Goal: Check status

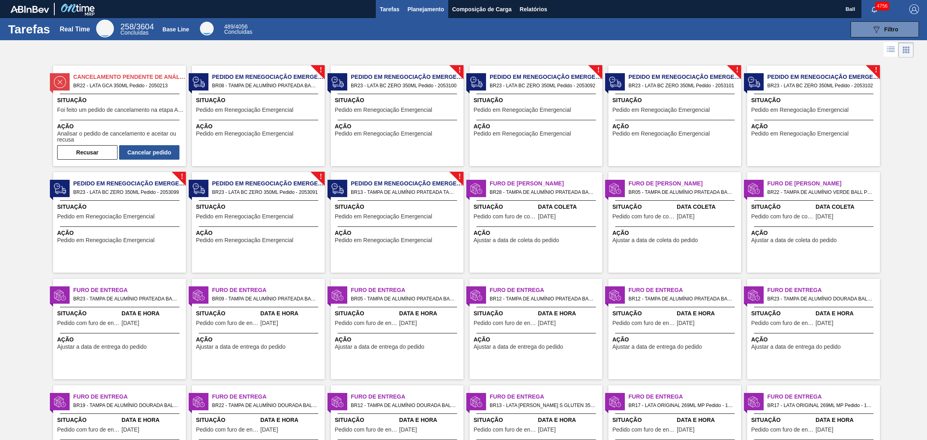
click at [414, 12] on span "Planejamento" at bounding box center [425, 9] width 37 height 10
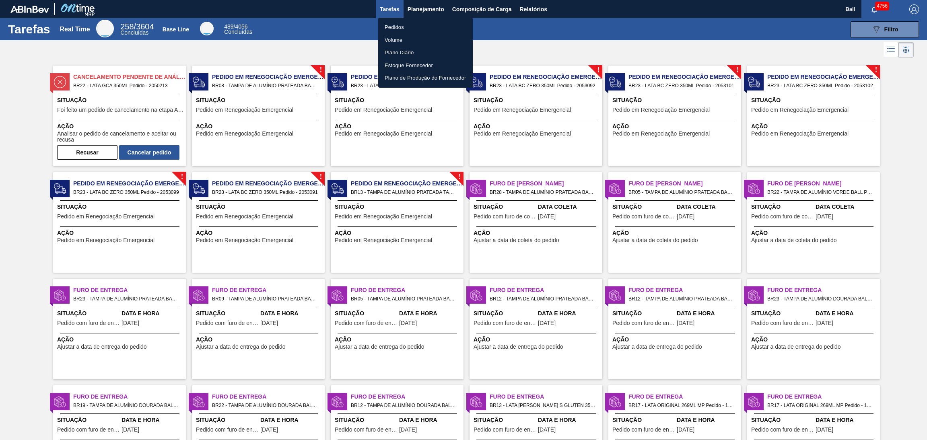
click at [413, 25] on li "Pedidos" at bounding box center [425, 27] width 95 height 13
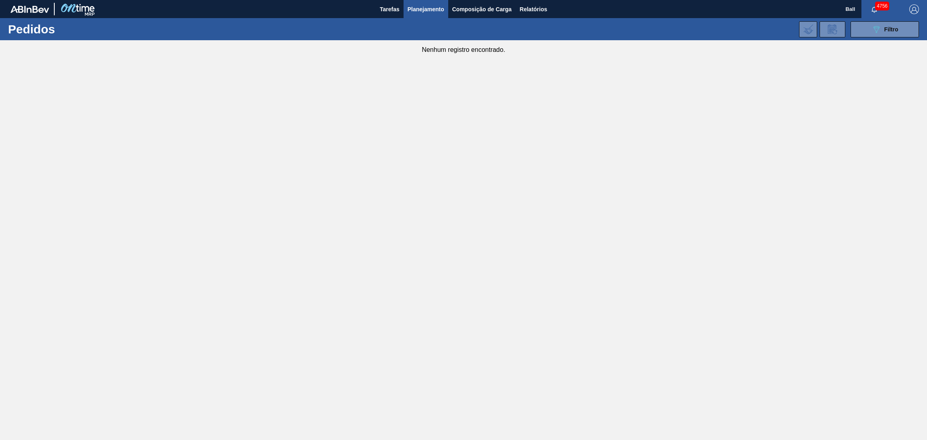
click at [413, 25] on li "Pedidos" at bounding box center [425, 28] width 71 height 7
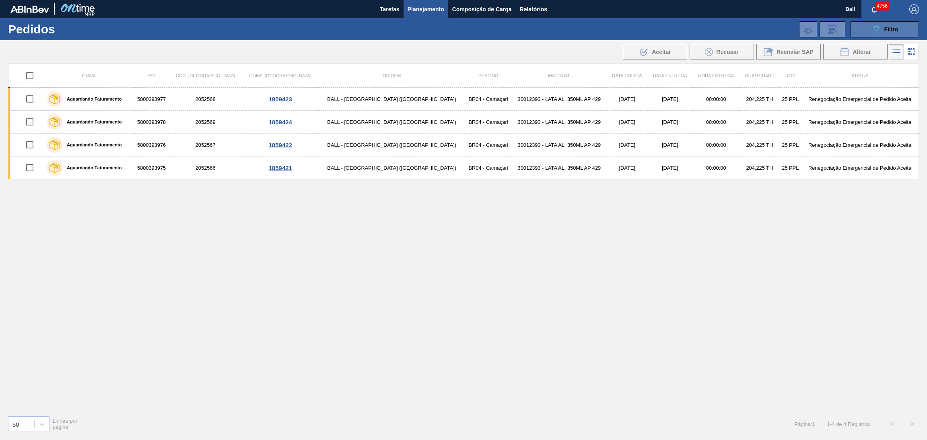
click at [866, 28] on button "089F7B8B-B2A5-4AFE-B5C0-19BA573D28AC Filtro" at bounding box center [884, 29] width 68 height 16
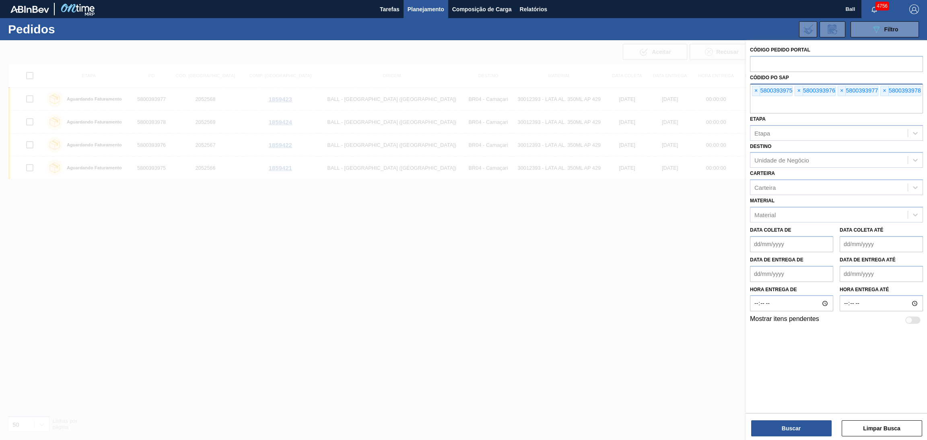
click at [754, 96] on div "× 5800393975 × 5800393976 × 5800393977 × 5800393978" at bounding box center [836, 99] width 173 height 30
click at [753, 96] on div "× 5800393975 × 5800393976 × 5800393977 × 5800393978" at bounding box center [836, 99] width 173 height 30
click at [753, 95] on div "× 5800393975" at bounding box center [772, 91] width 41 height 10
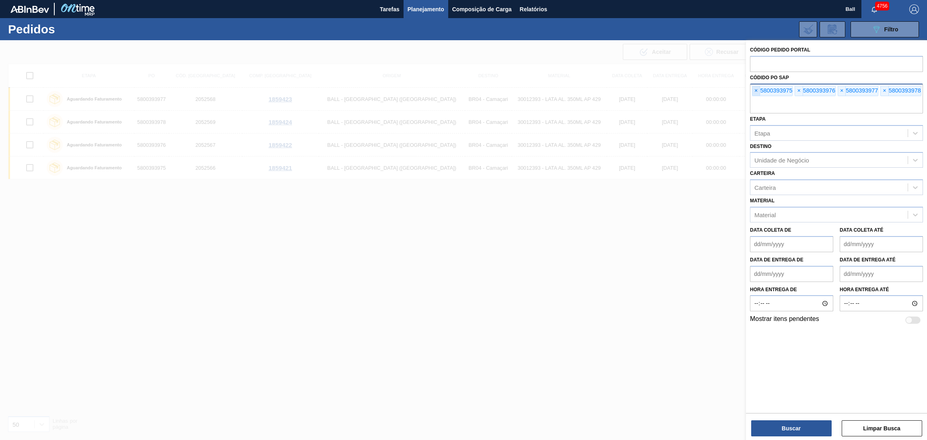
click at [753, 93] on span "×" at bounding box center [756, 91] width 8 height 10
click at [753, 92] on span "×" at bounding box center [756, 91] width 8 height 10
click at [754, 92] on span "×" at bounding box center [756, 91] width 8 height 10
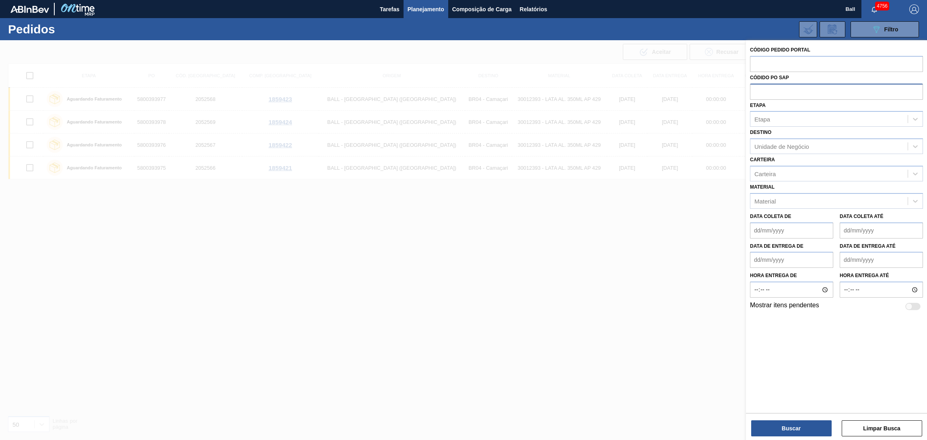
click at [754, 92] on input "text" at bounding box center [836, 91] width 173 height 15
paste input "text"
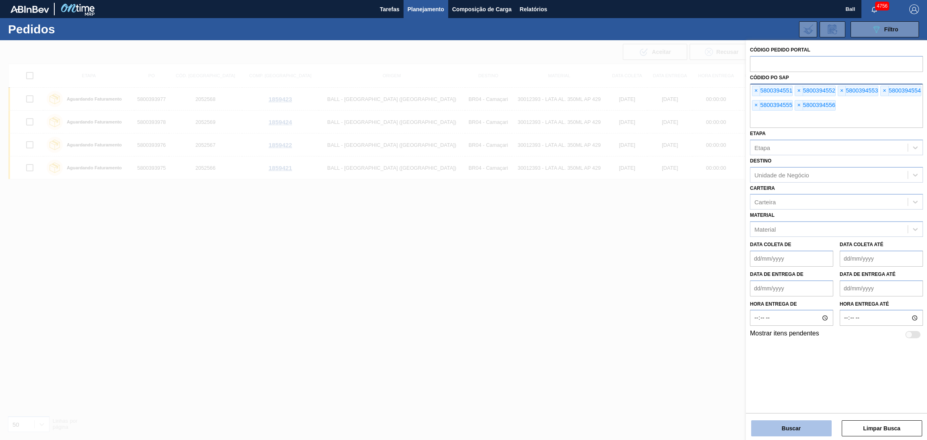
click at [797, 429] on button "Buscar" at bounding box center [791, 428] width 80 height 16
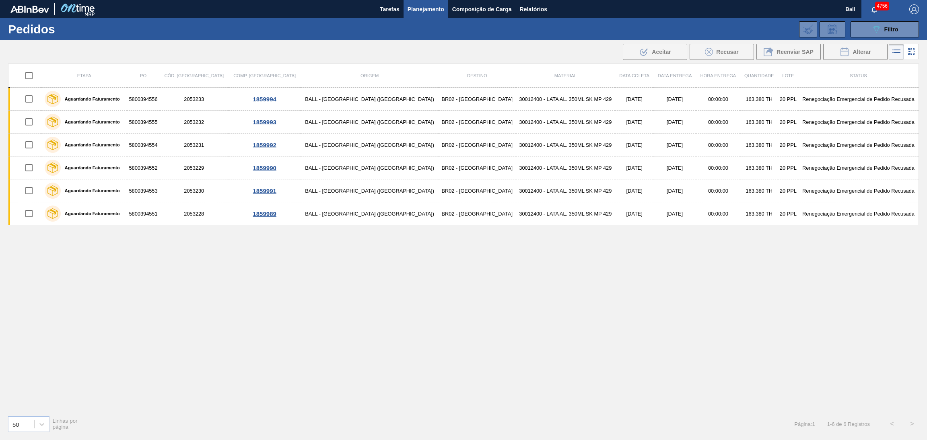
click at [911, 49] on icon at bounding box center [911, 52] width 10 height 10
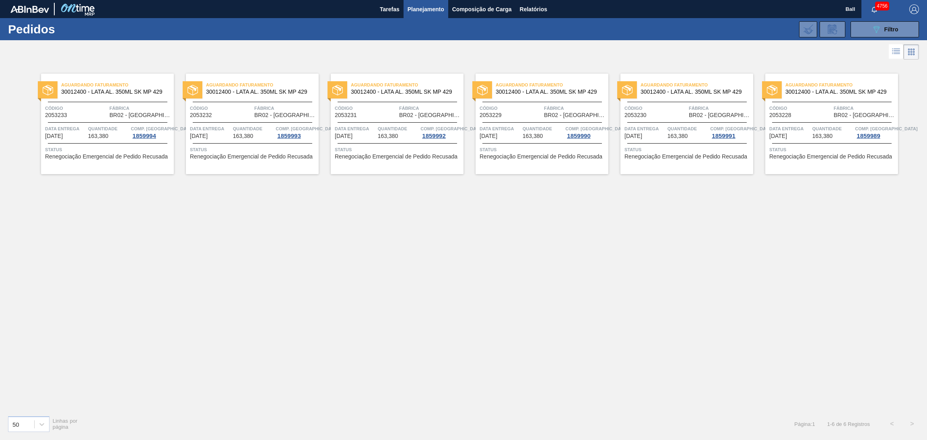
click at [120, 123] on div "Aguardando Faturamento 30012400 - LATA AL. 350ML SK MP 429 Código 2053233 Fábri…" at bounding box center [107, 124] width 133 height 101
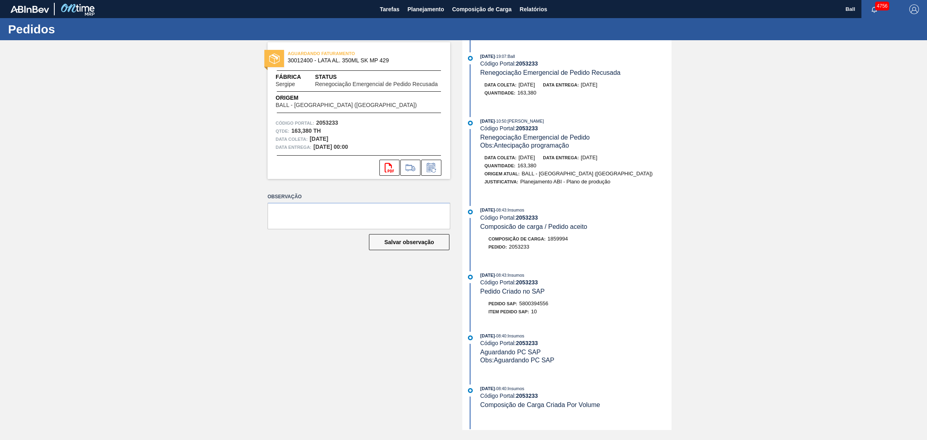
click at [554, 95] on div "Quantidade : 163,380" at bounding box center [579, 93] width 191 height 8
drag, startPoint x: 560, startPoint y: 88, endPoint x: 620, endPoint y: 88, distance: 59.5
click at [620, 88] on div "Data coleta: [DATE] Data entrega: [DATE]" at bounding box center [579, 85] width 191 height 8
click at [617, 96] on div "Quantidade : 163,380" at bounding box center [579, 93] width 191 height 8
click at [419, 16] on button "Planejamento" at bounding box center [425, 9] width 45 height 18
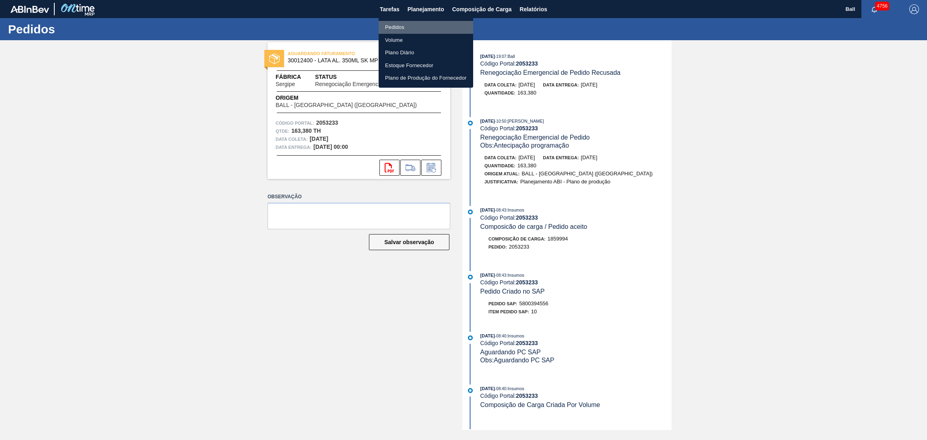
click at [414, 29] on li "Pedidos" at bounding box center [425, 27] width 95 height 13
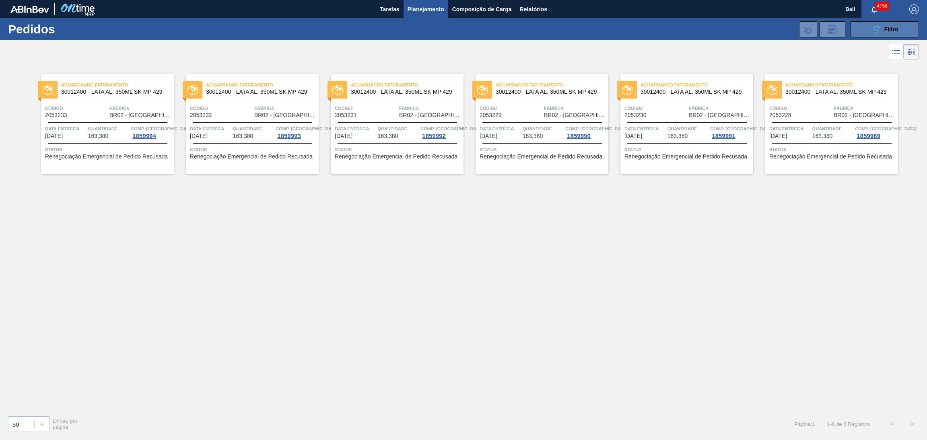
click at [882, 34] on button "089F7B8B-B2A5-4AFE-B5C0-19BA573D28AC Filtro" at bounding box center [884, 29] width 68 height 16
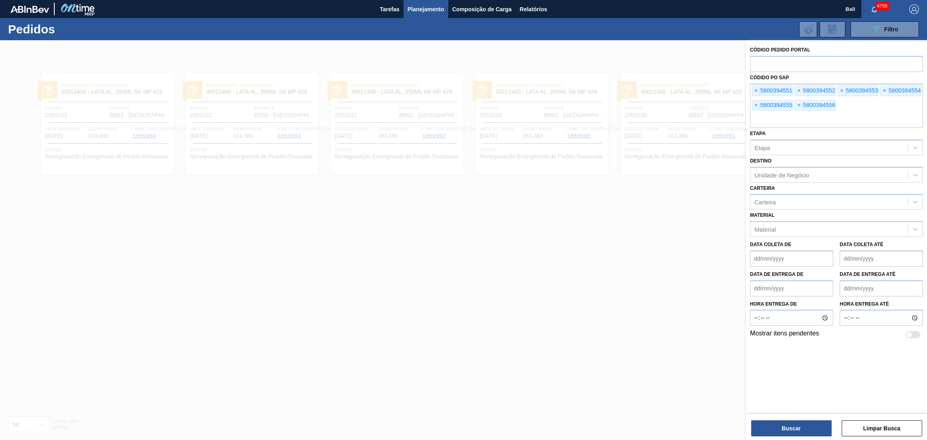
click at [694, 244] on div at bounding box center [463, 260] width 927 height 440
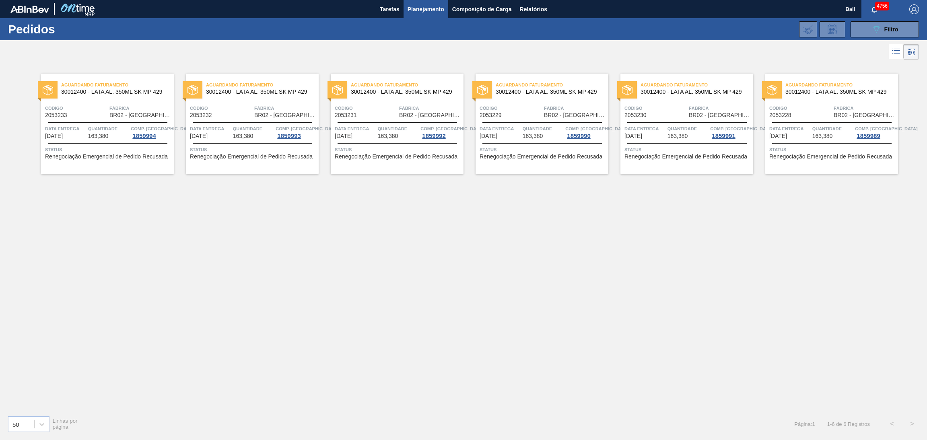
click at [352, 135] on span "[DATE]" at bounding box center [344, 136] width 18 height 6
click at [868, 35] on button "089F7B8B-B2A5-4AFE-B5C0-19BA573D28AC Filtro" at bounding box center [884, 29] width 68 height 16
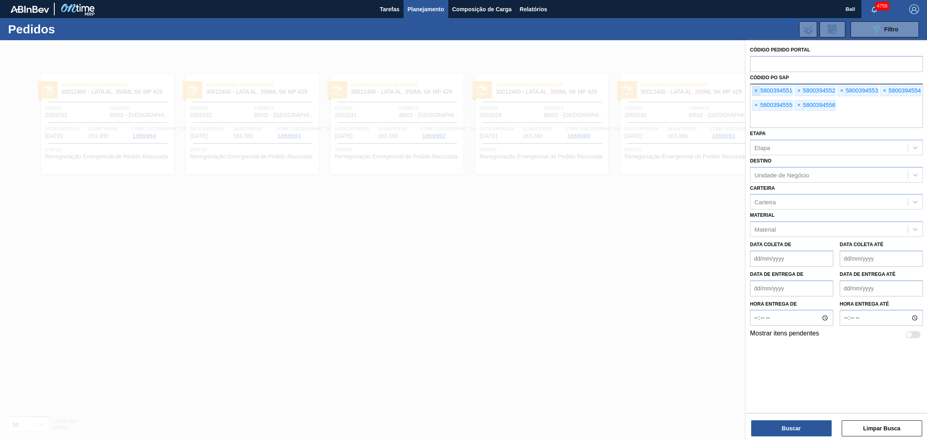
click at [759, 91] on span "×" at bounding box center [756, 91] width 8 height 10
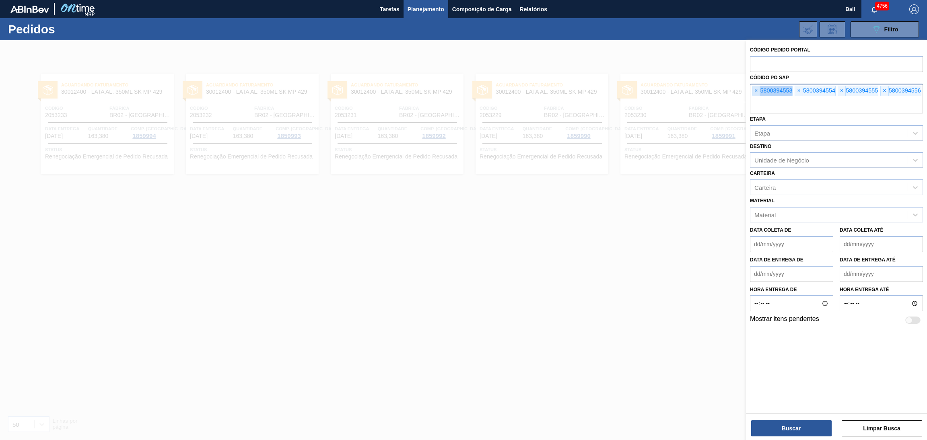
click at [759, 91] on span "×" at bounding box center [756, 91] width 8 height 10
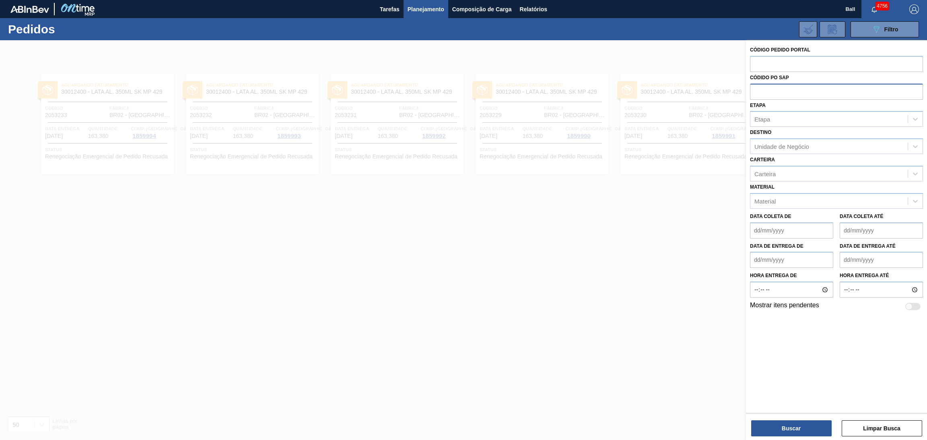
paste input "text"
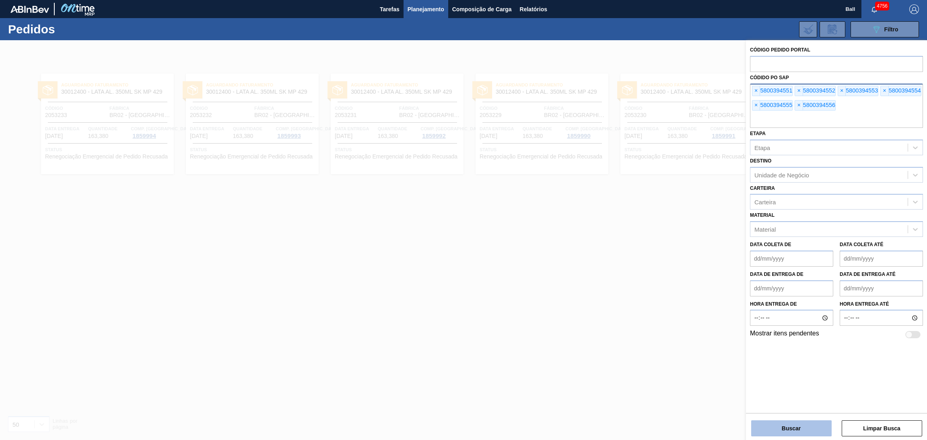
drag, startPoint x: 806, startPoint y: 426, endPoint x: 792, endPoint y: 425, distance: 14.1
click at [804, 426] on button "Buscar" at bounding box center [791, 428] width 80 height 16
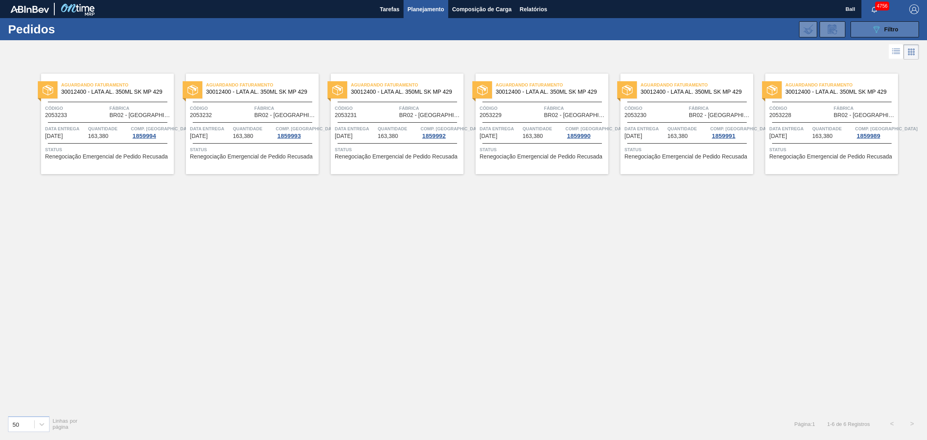
click at [889, 29] on span "Filtro" at bounding box center [891, 29] width 14 height 6
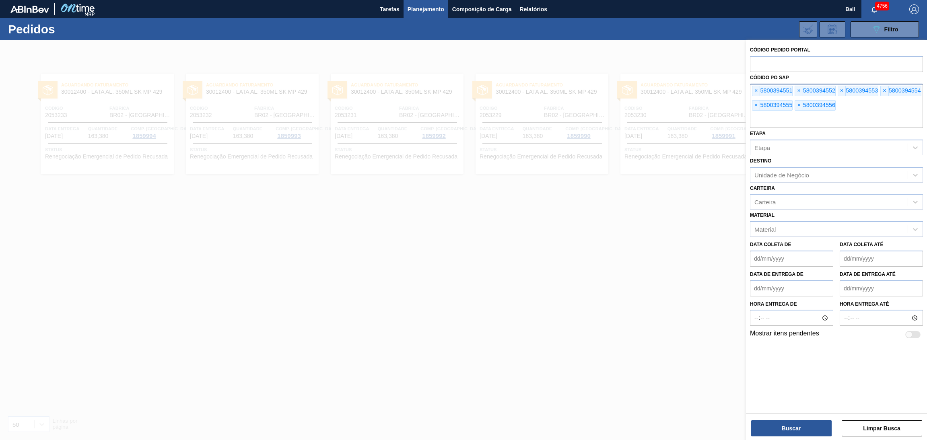
click at [750, 89] on div "Código Pedido Portal Códido PO SAP × 5800394551 × 5800394552 × 5800394553 × 580…" at bounding box center [836, 191] width 181 height 303
click at [757, 89] on span "×" at bounding box center [756, 91] width 8 height 10
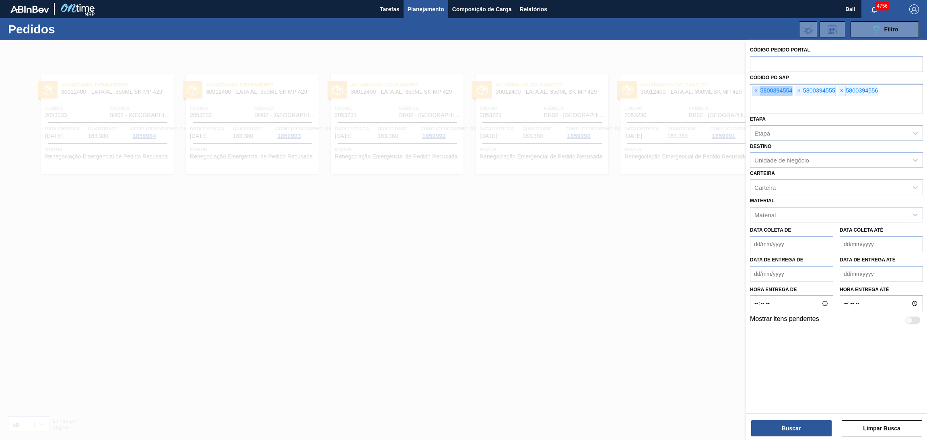
click at [757, 89] on span "×" at bounding box center [756, 91] width 8 height 10
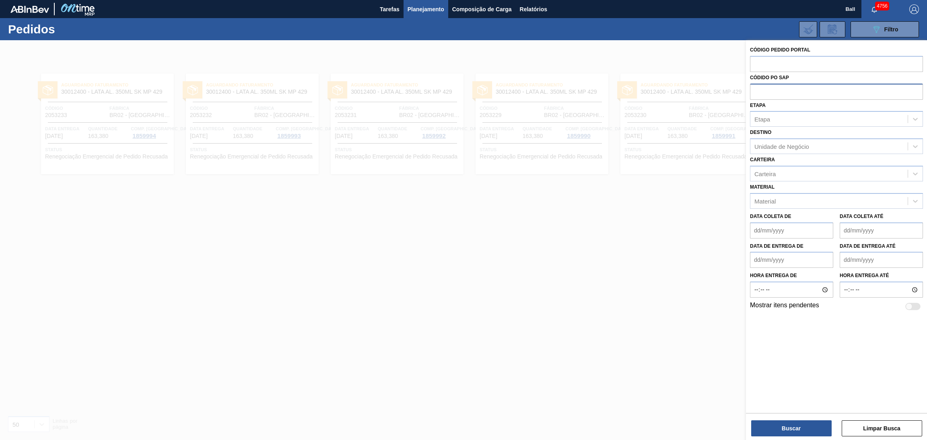
paste input "text"
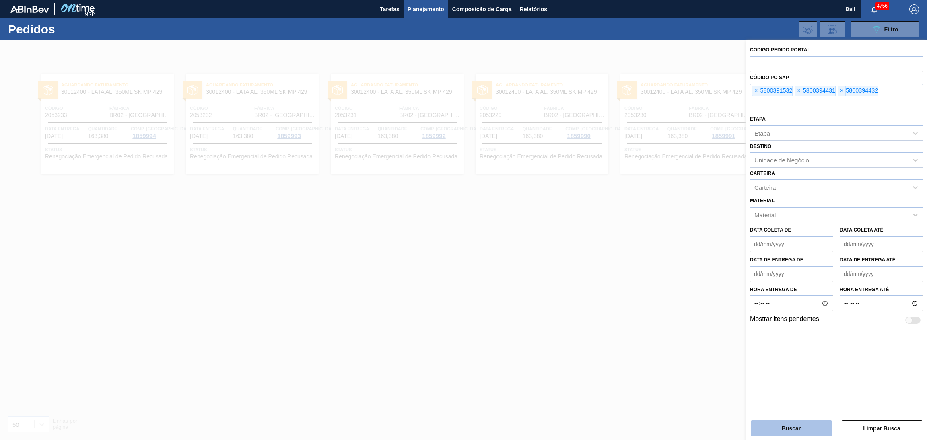
click at [816, 432] on button "Buscar" at bounding box center [791, 428] width 80 height 16
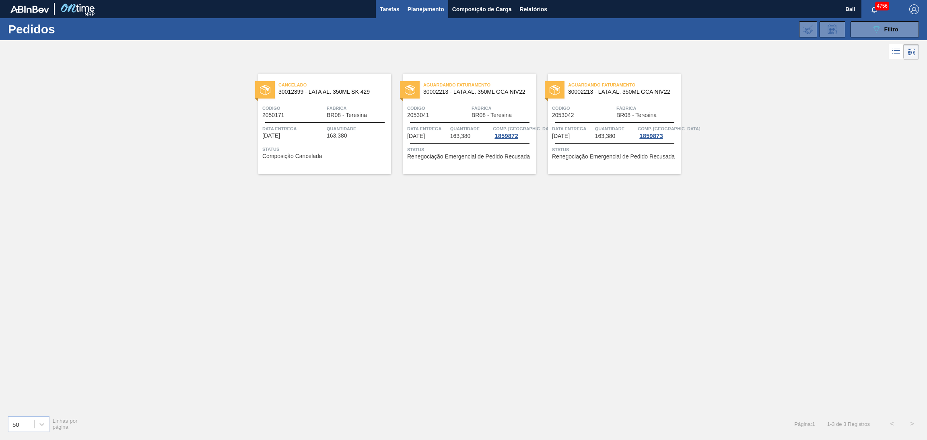
click at [382, 11] on span "Tarefas" at bounding box center [390, 9] width 20 height 10
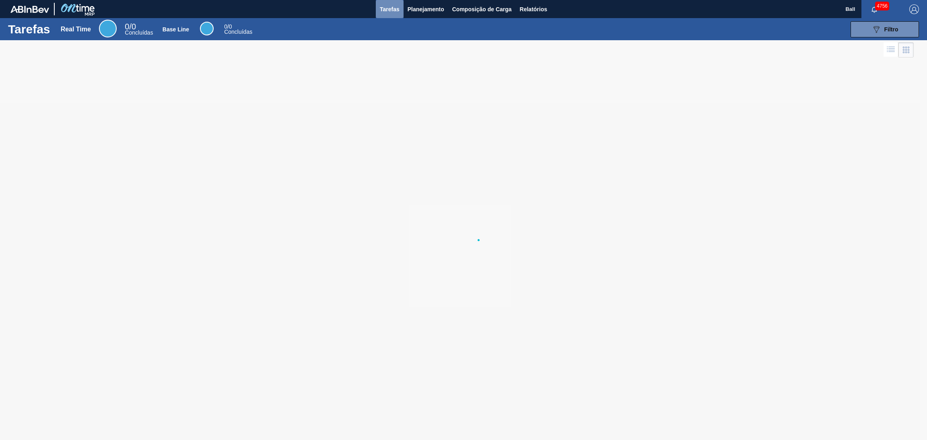
click at [382, 11] on span "Tarefas" at bounding box center [390, 9] width 20 height 10
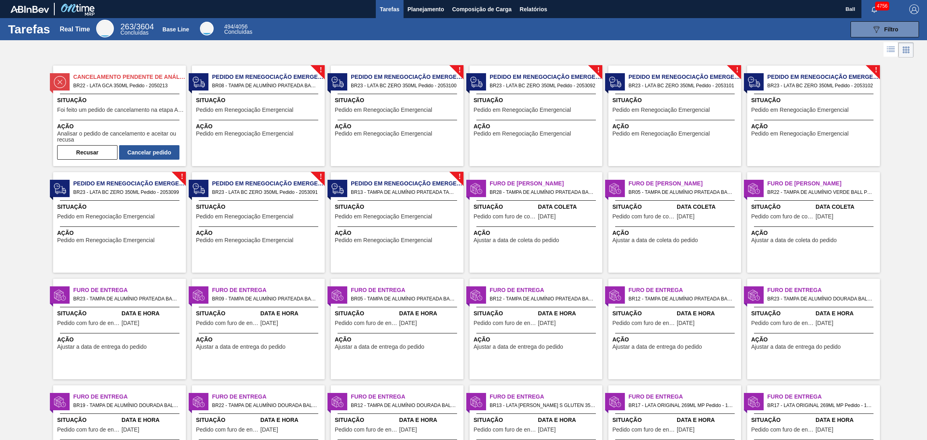
click at [416, 121] on div "Ação Pedido em Renegociação Emergencial" at bounding box center [397, 128] width 133 height 17
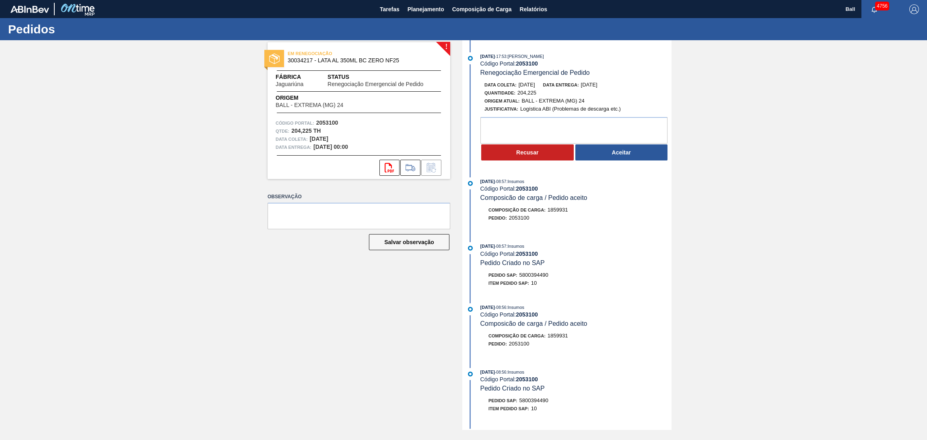
click at [704, 242] on div "! EM RENEGOCIAÇÃO 30034217 - LATA AL 350ML BC ZERO NF25 Fábrica Jaguariúna Stat…" at bounding box center [463, 235] width 927 height 390
